Goal: Task Accomplishment & Management: Manage account settings

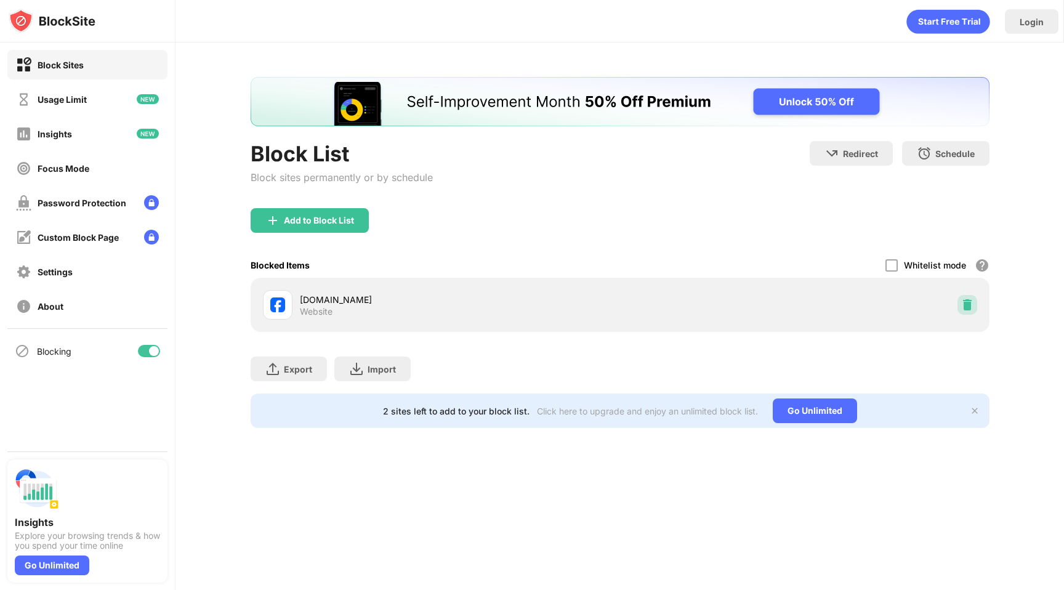
click at [974, 303] on div at bounding box center [968, 305] width 20 height 20
